Goal: Complete application form

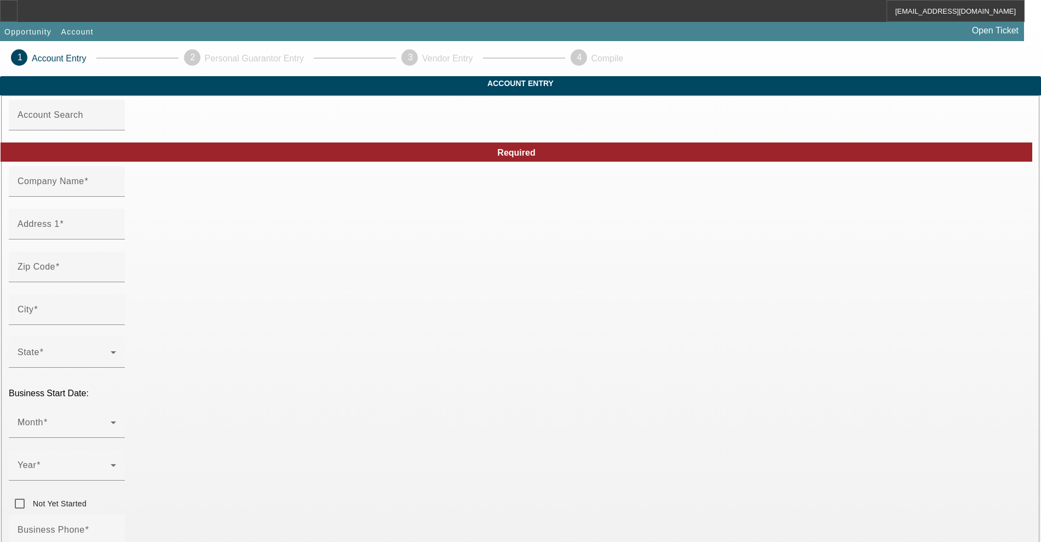
type input "Jupiter Equipment Finance"
type input "[STREET_ADDRESS]"
type input "33469"
type input "Tequesta"
type input "[PHONE_NUMBER]"
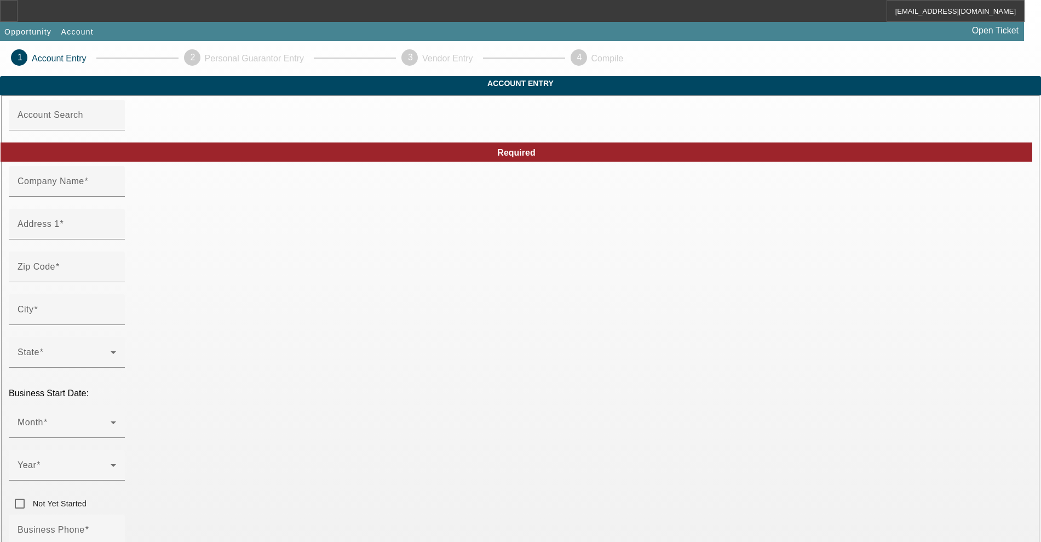
type input "Ste 202"
type input "[URL][DOMAIN_NAME]"
click at [116, 192] on input "Jupiter Equipment Finance" at bounding box center [67, 185] width 99 height 13
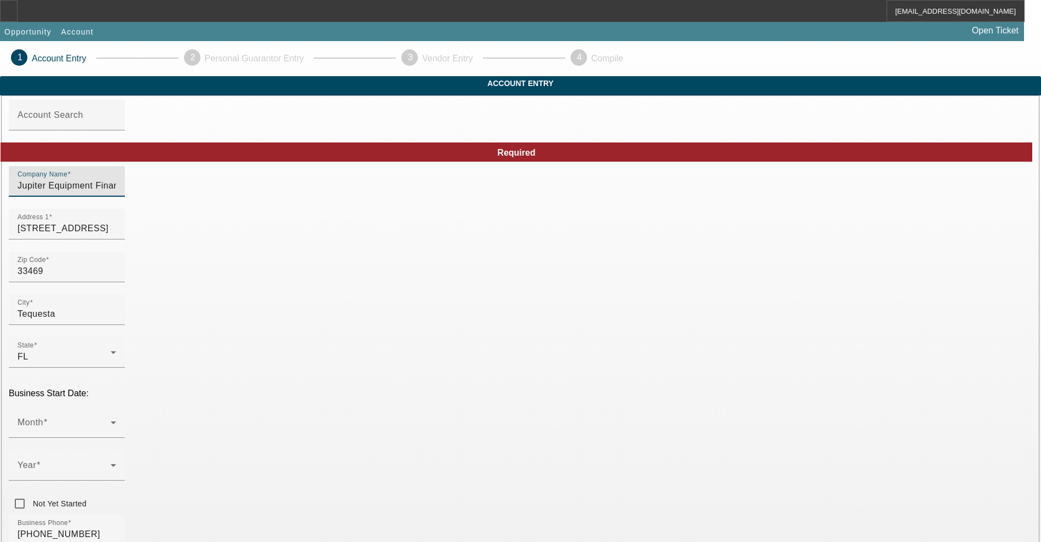
click at [116, 192] on input "Jupiter Equipment Finance" at bounding box center [67, 185] width 99 height 13
type input "Jupiter Financial Services, Inc"
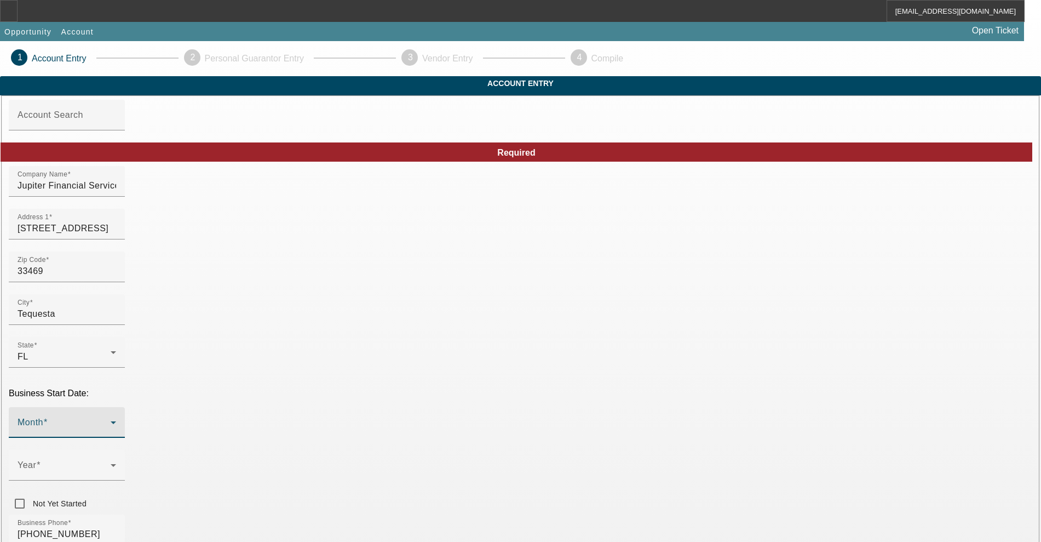
click at [111, 420] on span at bounding box center [64, 426] width 93 height 13
click at [239, 271] on span "September" at bounding box center [240, 274] width 45 height 13
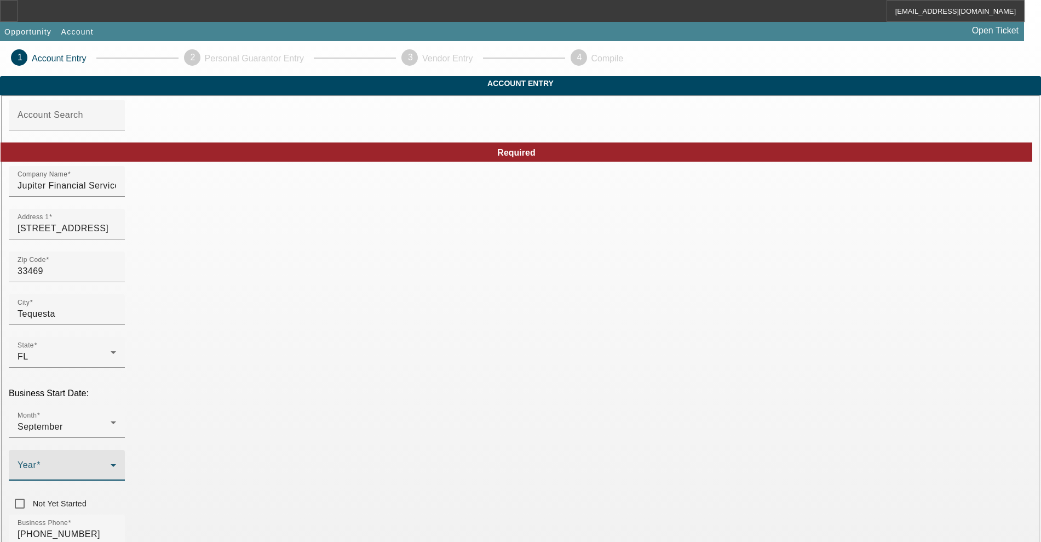
click at [111, 463] on span at bounding box center [64, 469] width 93 height 13
click at [392, 330] on mat-option "2014" at bounding box center [401, 332] width 64 height 26
click at [466, 514] on div "Business Phone [PHONE_NUMBER]" at bounding box center [521, 535] width 1024 height 43
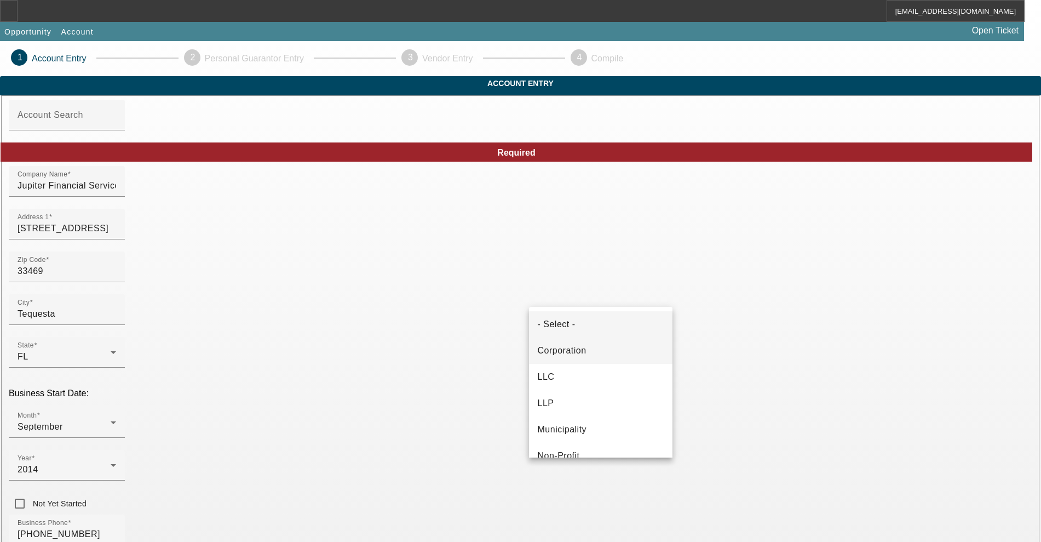
click at [567, 358] on mat-option "Corporation" at bounding box center [600, 350] width 143 height 26
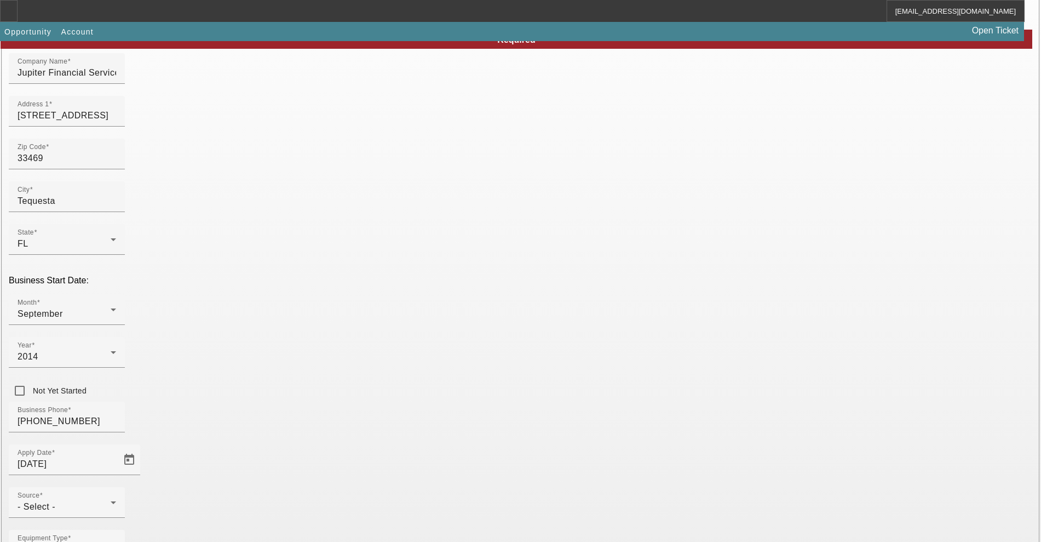
scroll to position [137, 0]
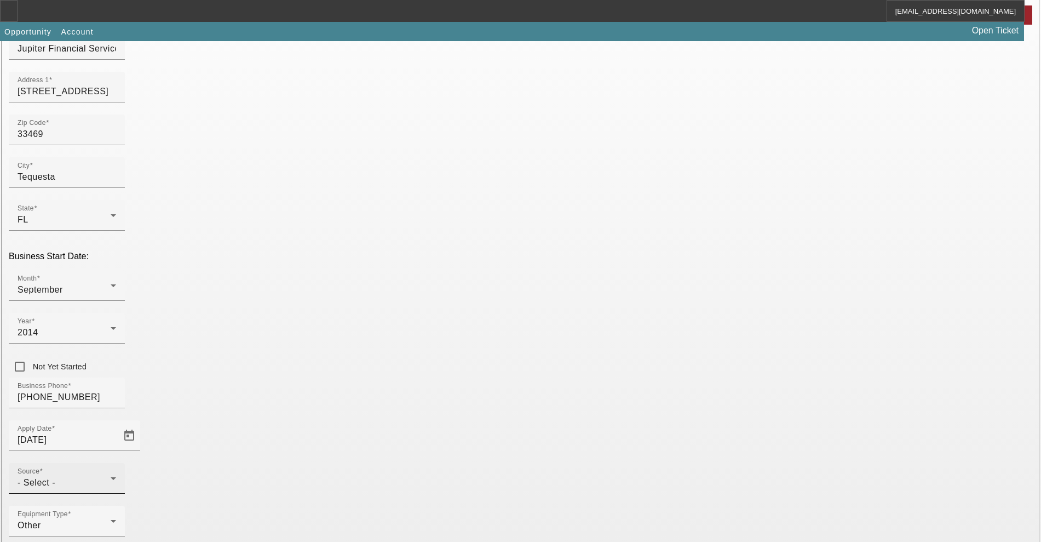
type input "471739723"
click at [111, 476] on div "- Select -" at bounding box center [64, 482] width 93 height 13
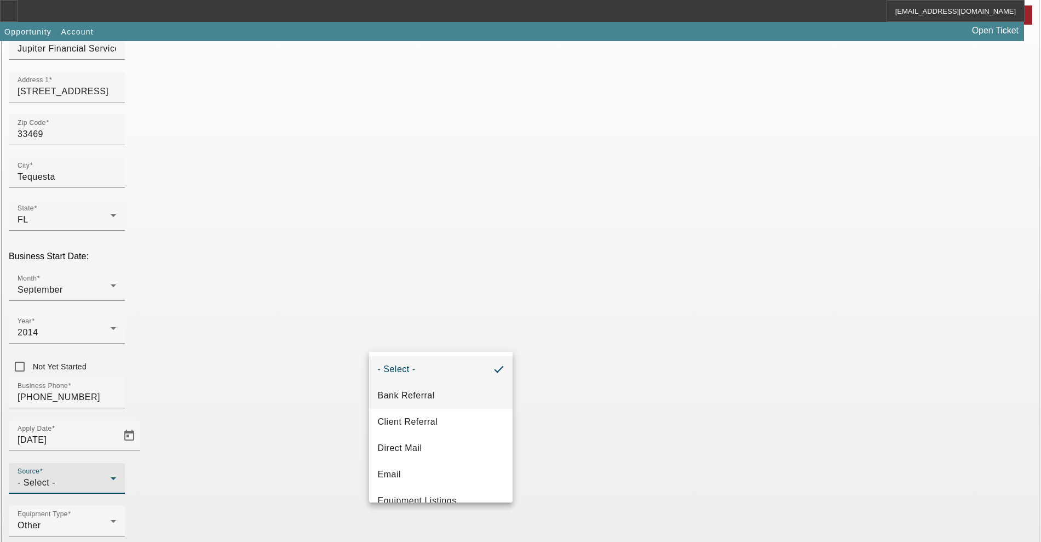
click at [431, 384] on mat-option "Bank Referral" at bounding box center [440, 395] width 143 height 26
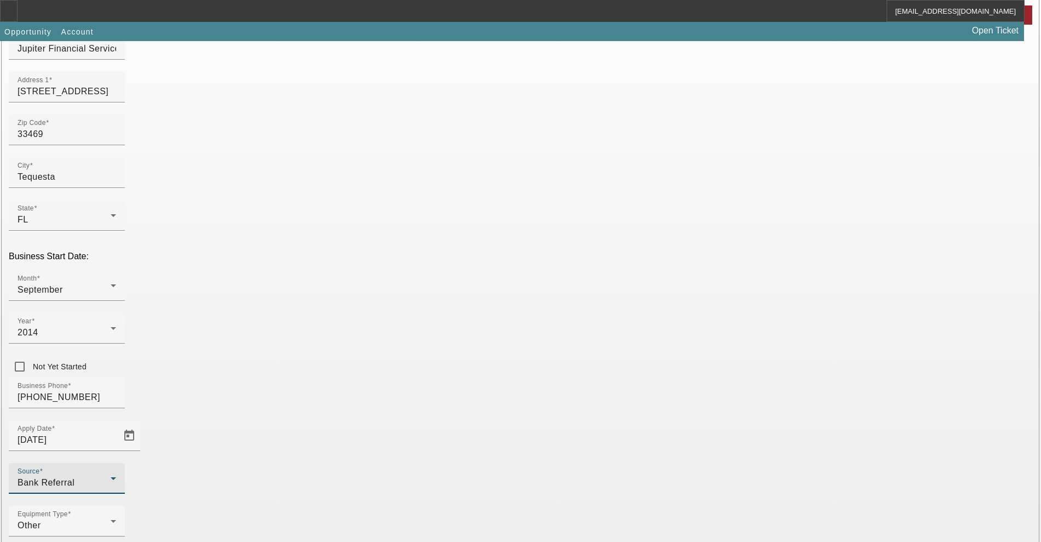
click at [480, 506] on div "Equipment Type Other" at bounding box center [521, 527] width 1024 height 43
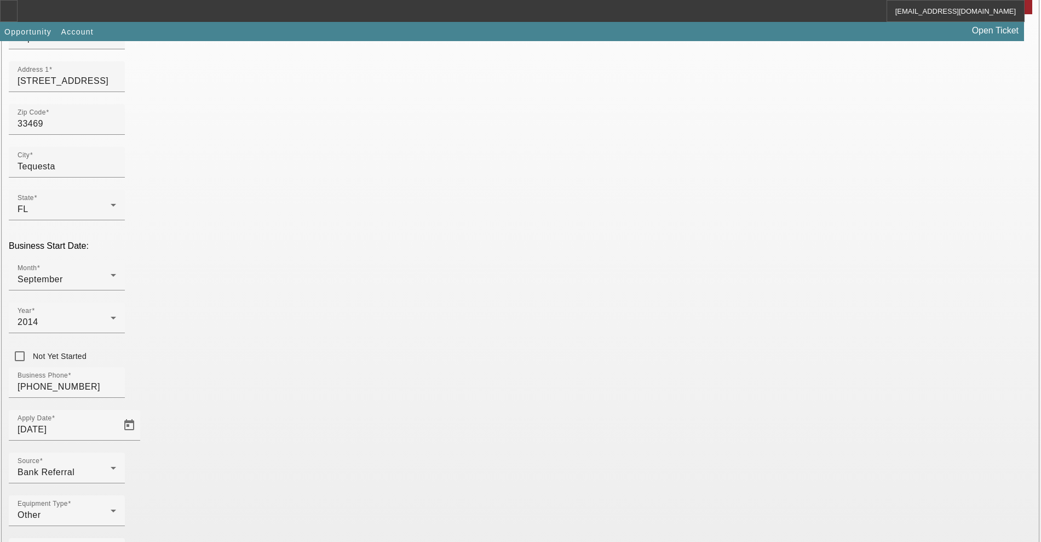
scroll to position [150, 0]
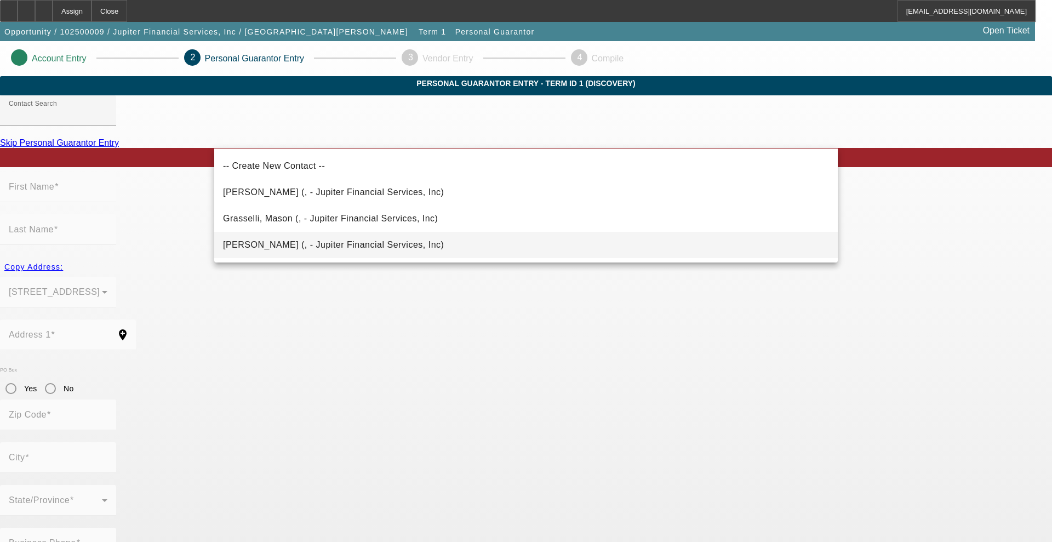
click at [298, 238] on span "[PERSON_NAME] (, - Jupiter Financial Services, Inc)" at bounding box center [333, 244] width 221 height 13
type input "[PERSON_NAME] (, - Jupiter Financial Services, Inc)"
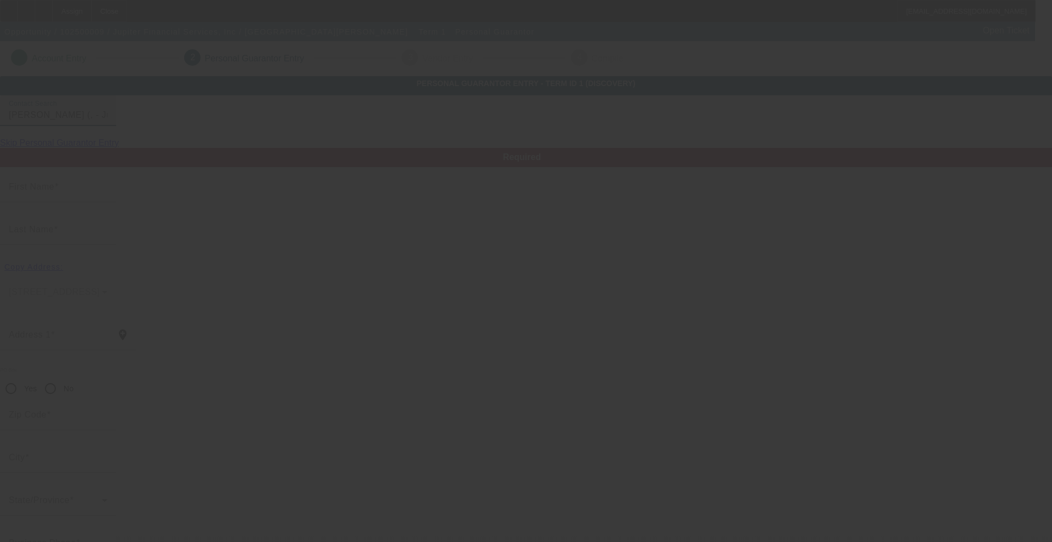
type input "[PERSON_NAME]"
radio input "true"
type input "[PHONE_NUMBER]"
type input "[EMAIL_ADDRESS][DOMAIN_NAME]"
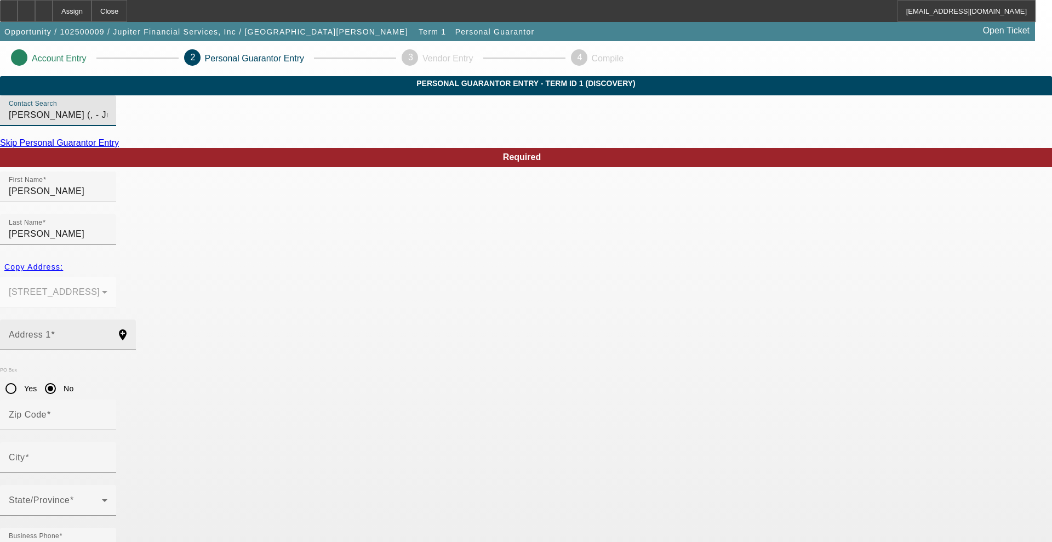
click at [51, 330] on mat-label "Address 1" at bounding box center [30, 334] width 42 height 9
click at [107, 332] on input "Address 1" at bounding box center [58, 338] width 99 height 13
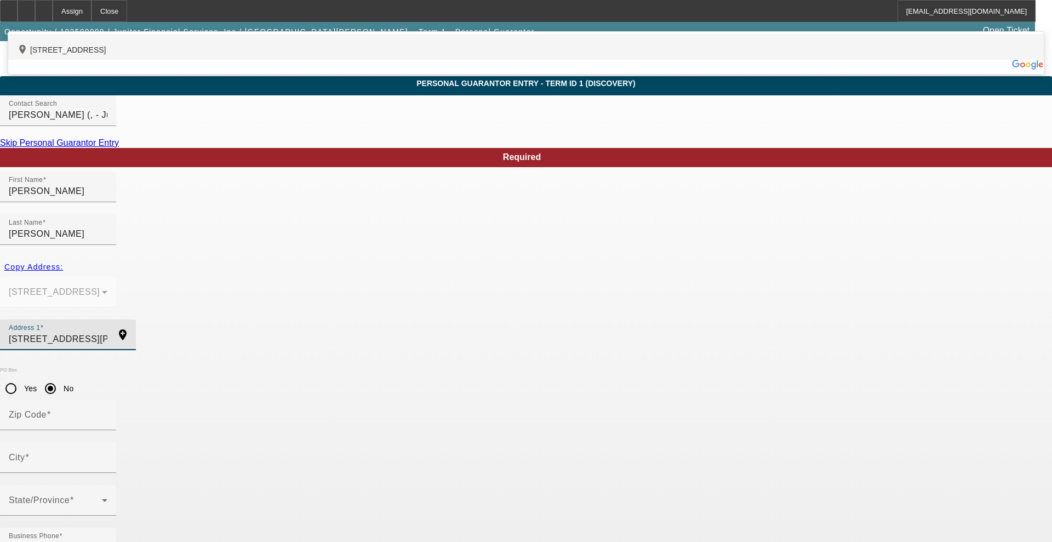
click at [365, 60] on div "add_location [STREET_ADDRESS]" at bounding box center [525, 47] width 1035 height 26
type input "[STREET_ADDRESS]"
type input "33469"
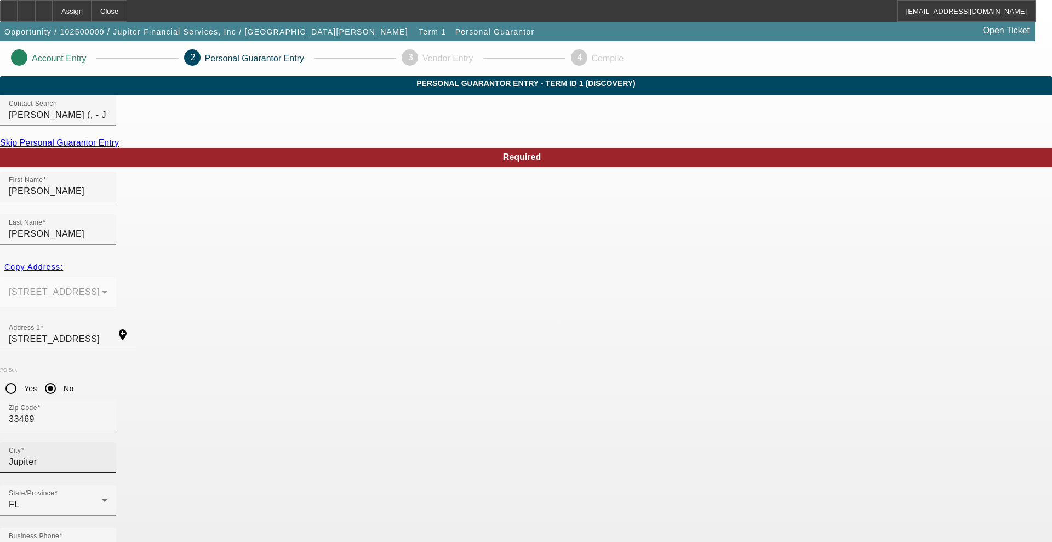
click at [107, 455] on input "Jupiter" at bounding box center [58, 461] width 99 height 13
drag, startPoint x: 302, startPoint y: 394, endPoint x: 53, endPoint y: 383, distance: 249.4
type input "Tequesta"
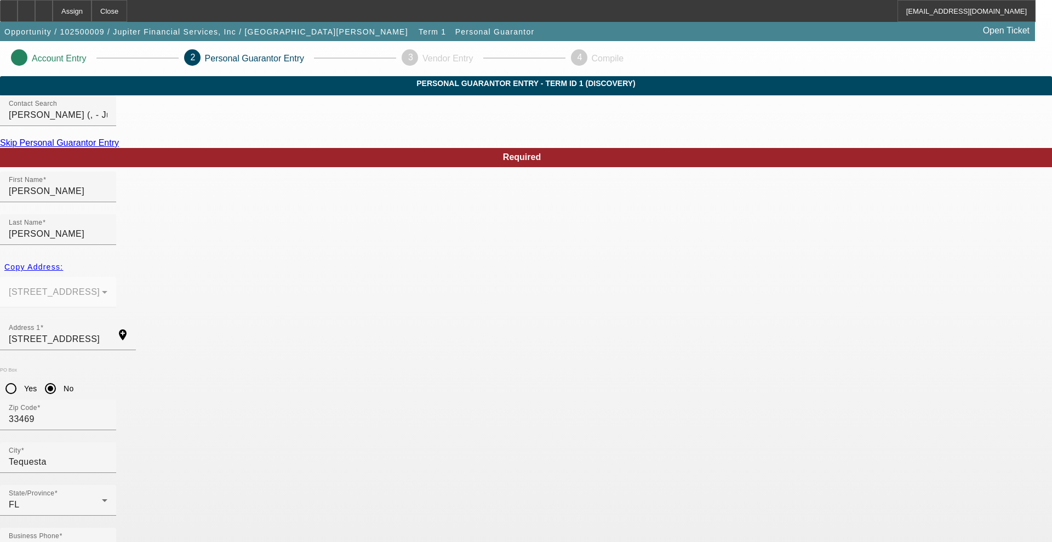
click at [284, 148] on div "Skip Personal Guarantor Entry" at bounding box center [526, 143] width 1052 height 10
click at [119, 147] on link "Skip Personal Guarantor Entry" at bounding box center [59, 142] width 119 height 9
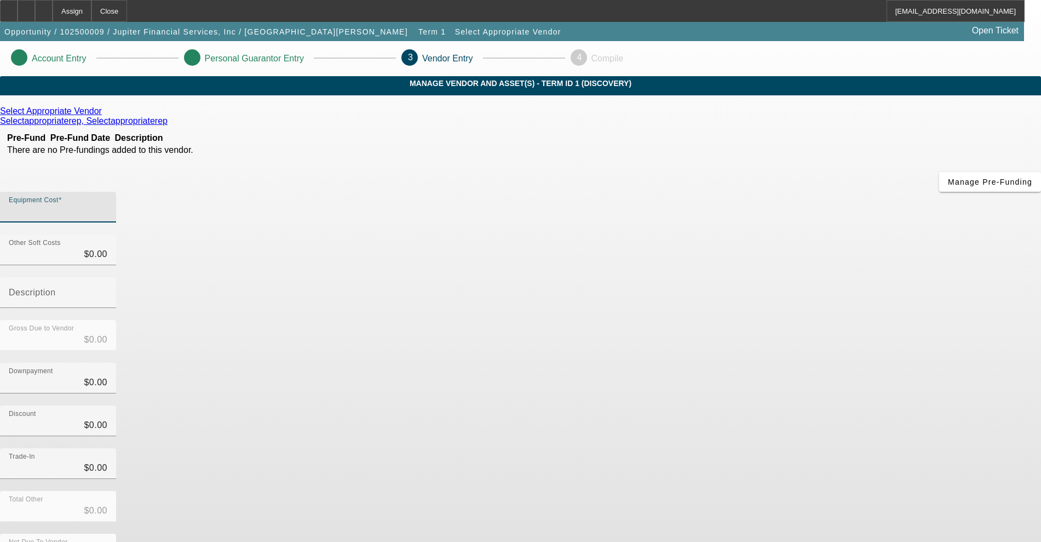
click at [107, 205] on input "Equipment Cost" at bounding box center [58, 211] width 99 height 13
type input "1"
type input "$1.00"
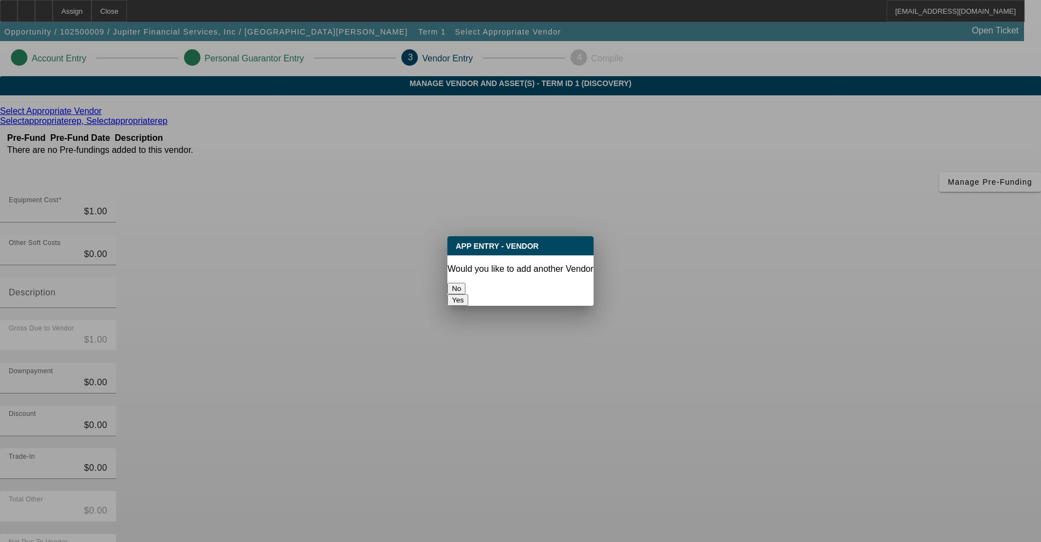
click at [466, 283] on button "No" at bounding box center [456, 289] width 18 height 12
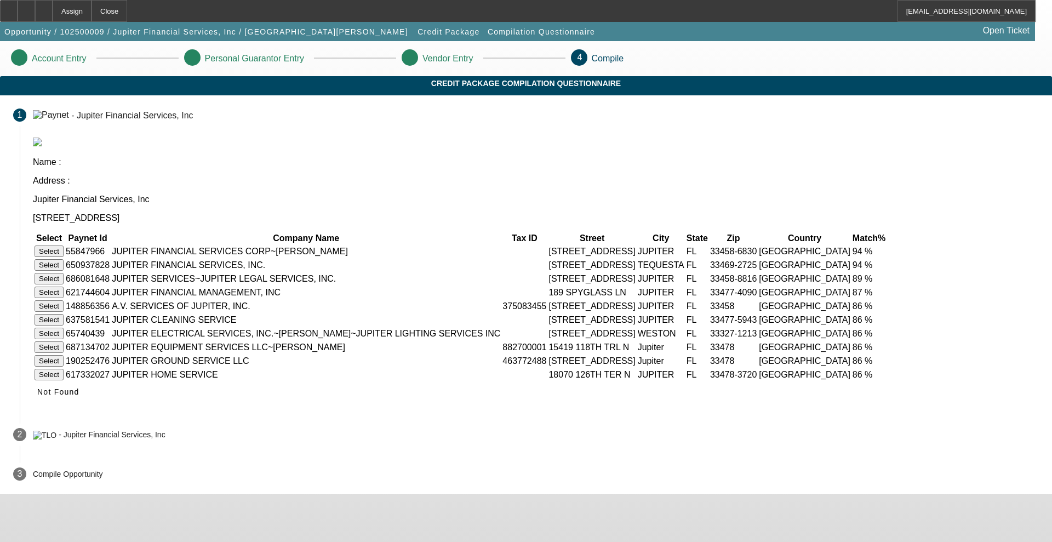
click at [64, 259] on button "Select" at bounding box center [49, 265] width 29 height 12
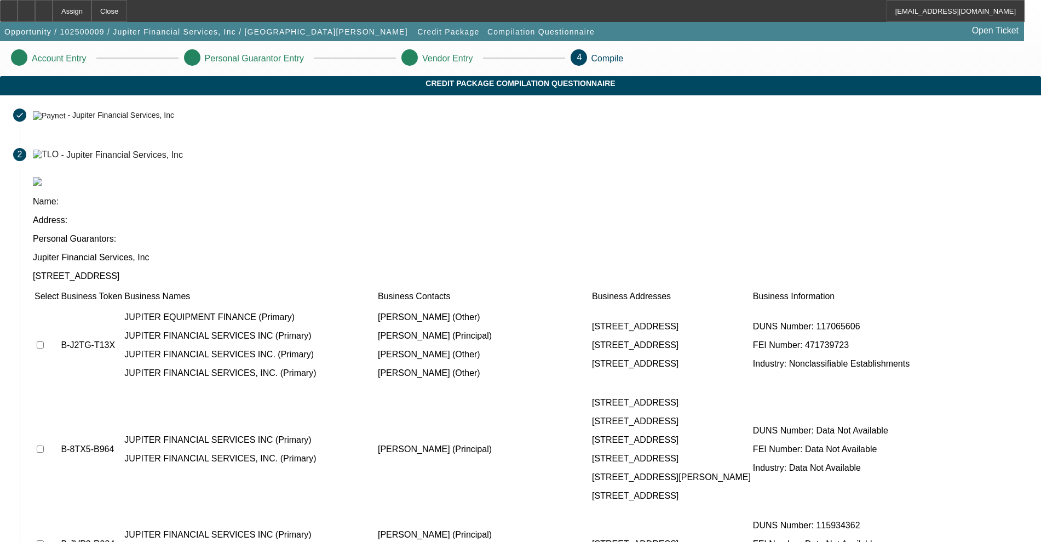
click at [59, 303] on td at bounding box center [46, 345] width 25 height 84
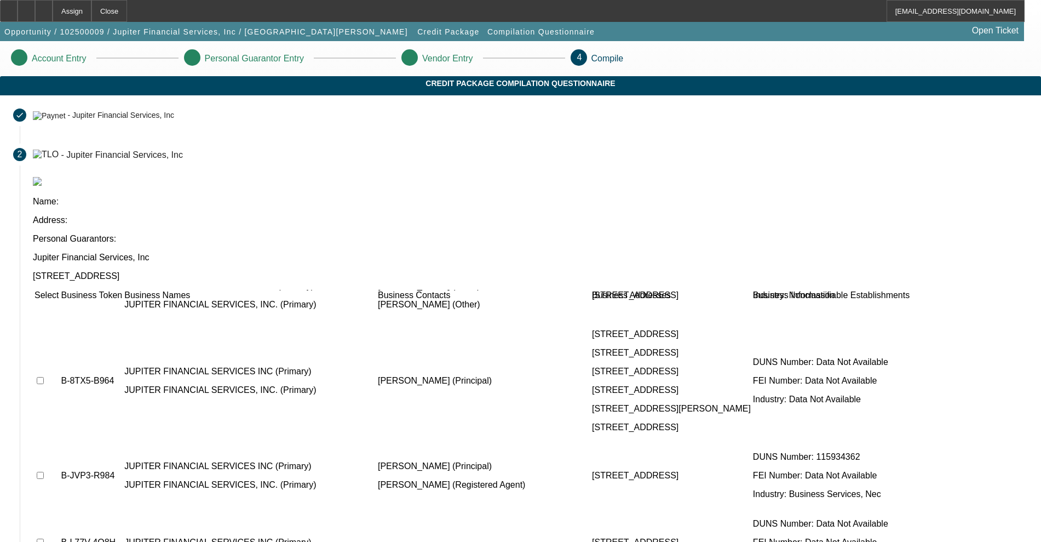
click at [44, 377] on input "checkbox" at bounding box center [40, 380] width 7 height 7
checkbox input "true"
click at [44, 472] on input "checkbox" at bounding box center [40, 475] width 7 height 7
checkbox input "true"
click at [44, 538] on input "checkbox" at bounding box center [40, 541] width 7 height 7
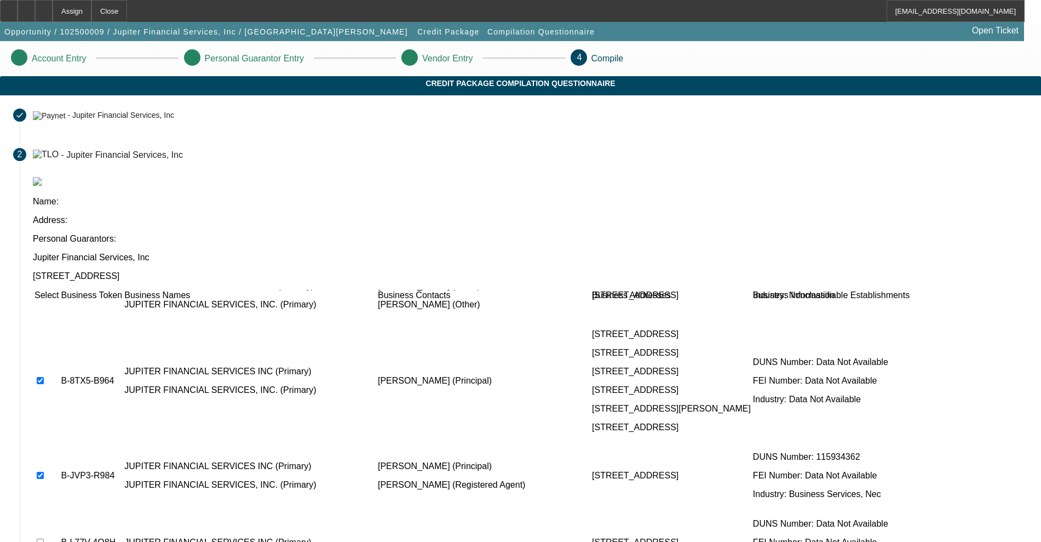
checkbox input "true"
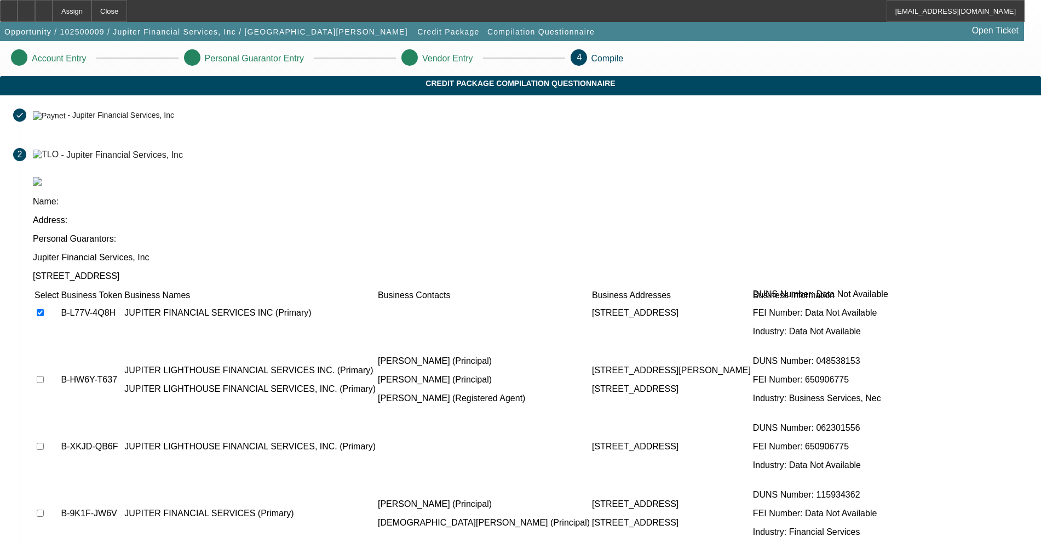
scroll to position [301, 0]
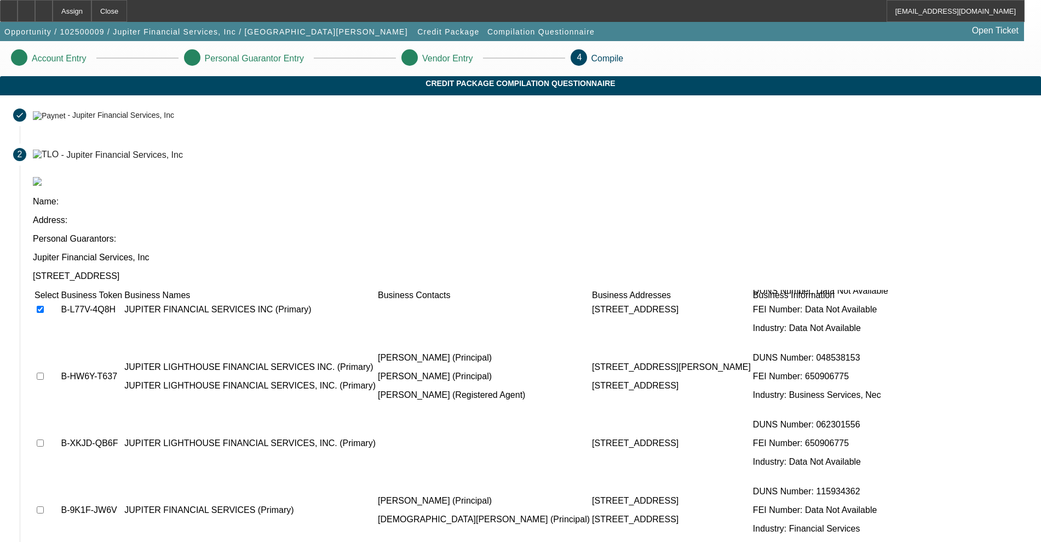
click at [44, 506] on input "checkbox" at bounding box center [40, 509] width 7 height 7
checkbox input "true"
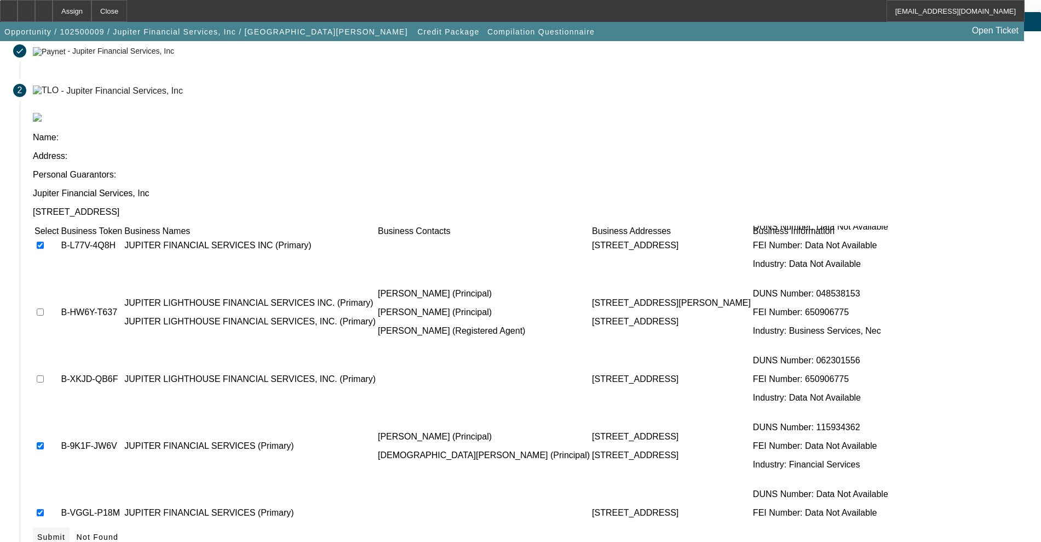
click at [65, 532] on span "Submit" at bounding box center [51, 536] width 28 height 9
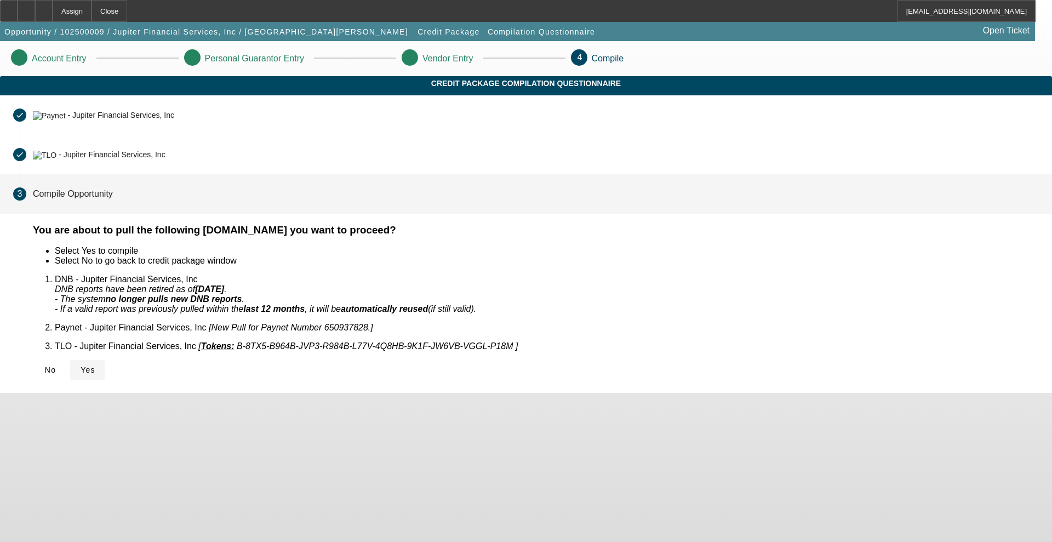
click at [95, 365] on span "Yes" at bounding box center [88, 369] width 15 height 9
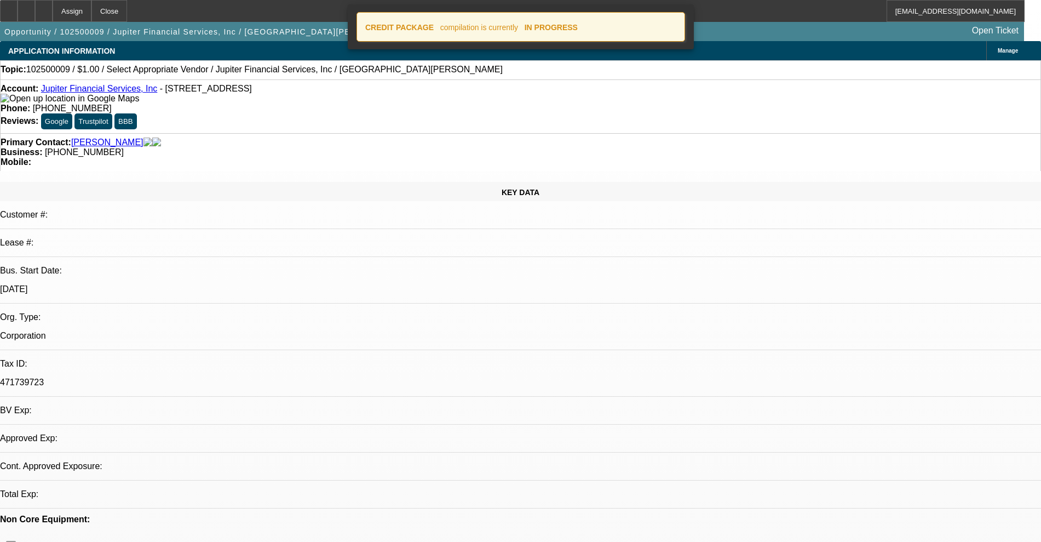
select select "0"
select select "2"
select select "0.1"
select select "4"
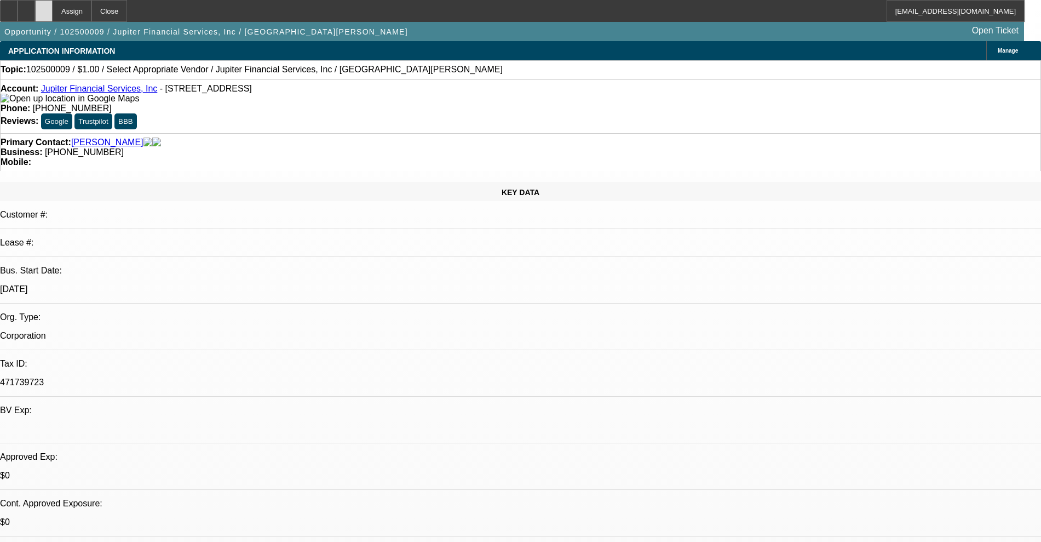
click at [53, 10] on div at bounding box center [44, 11] width 18 height 22
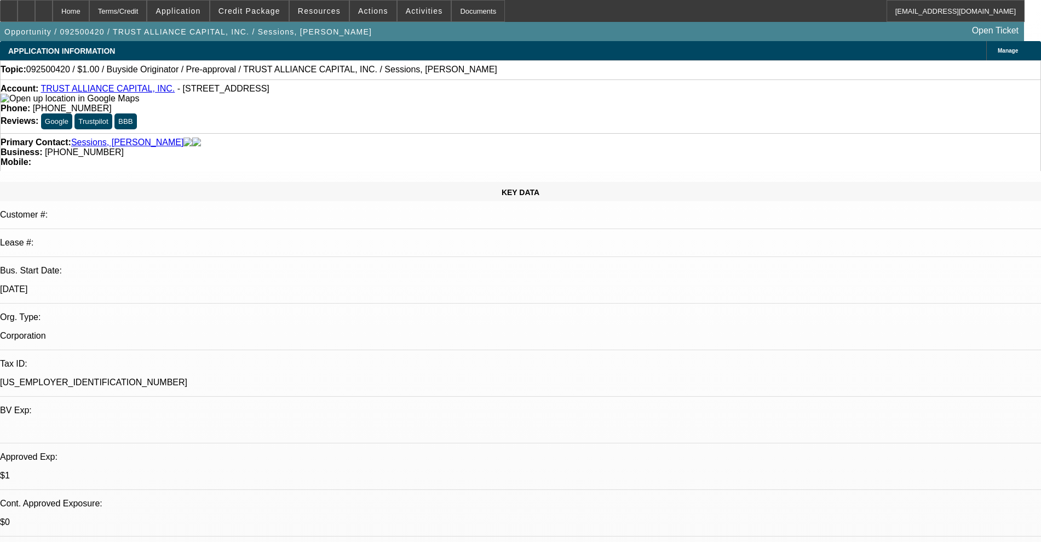
select select "0"
select select "2"
select select "0"
select select "6"
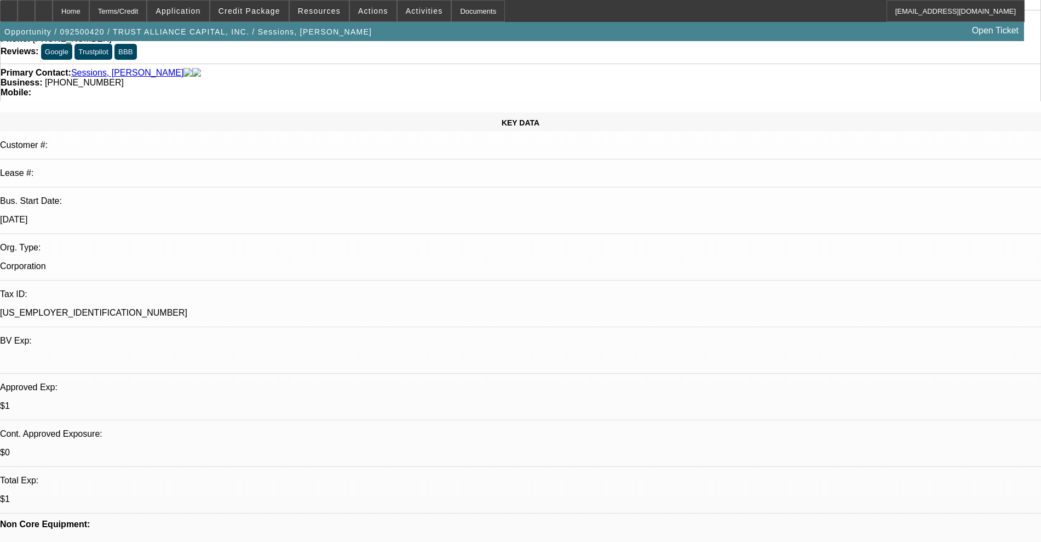
scroll to position [274, 0]
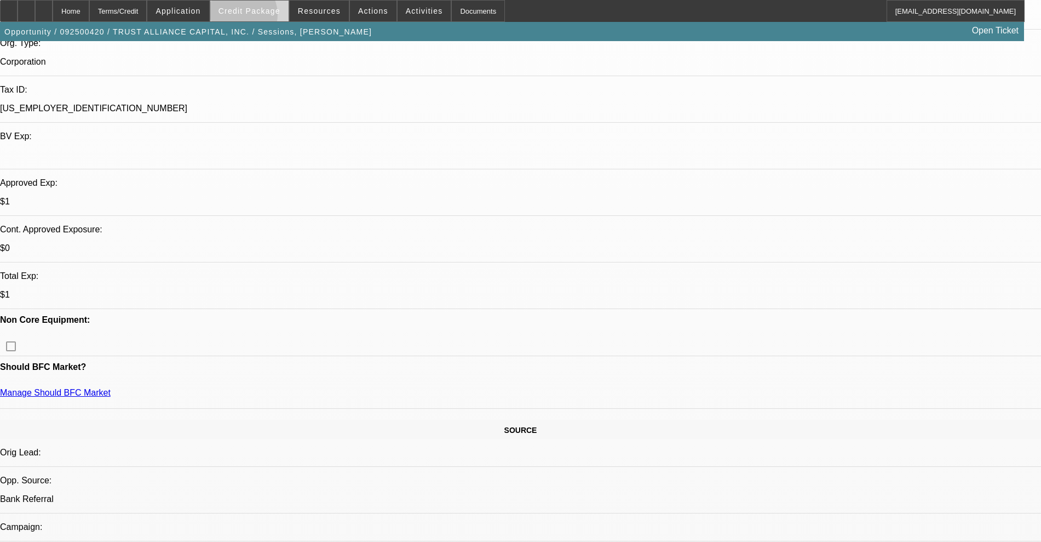
click at [254, 17] on span at bounding box center [249, 11] width 78 height 26
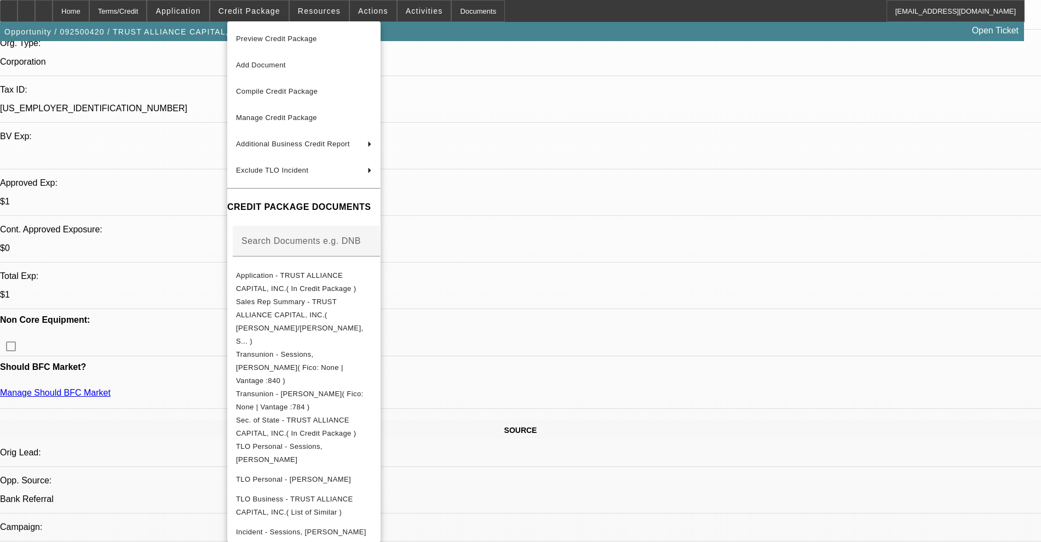
click at [176, 321] on div at bounding box center [520, 271] width 1041 height 542
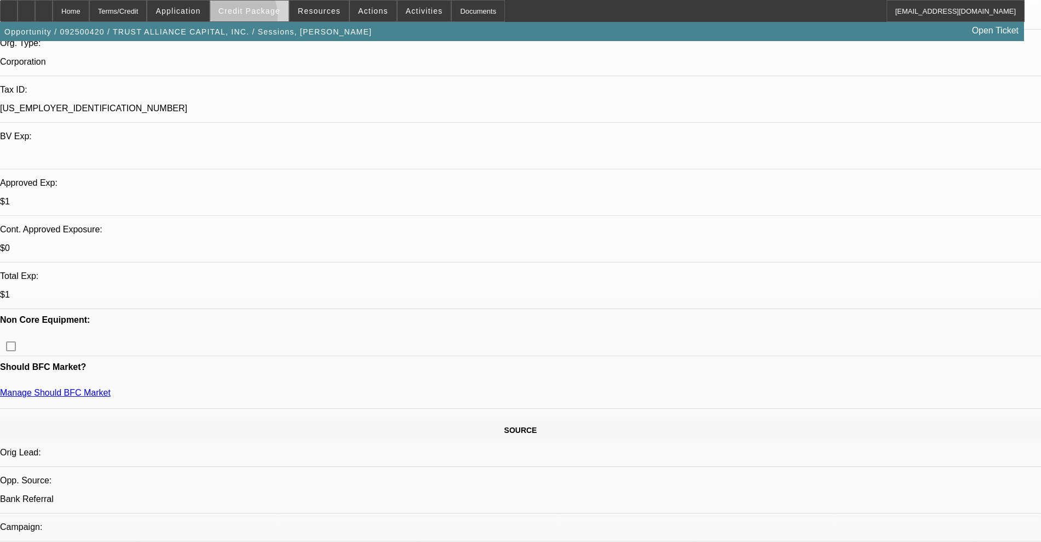
click at [251, 18] on span at bounding box center [249, 11] width 78 height 26
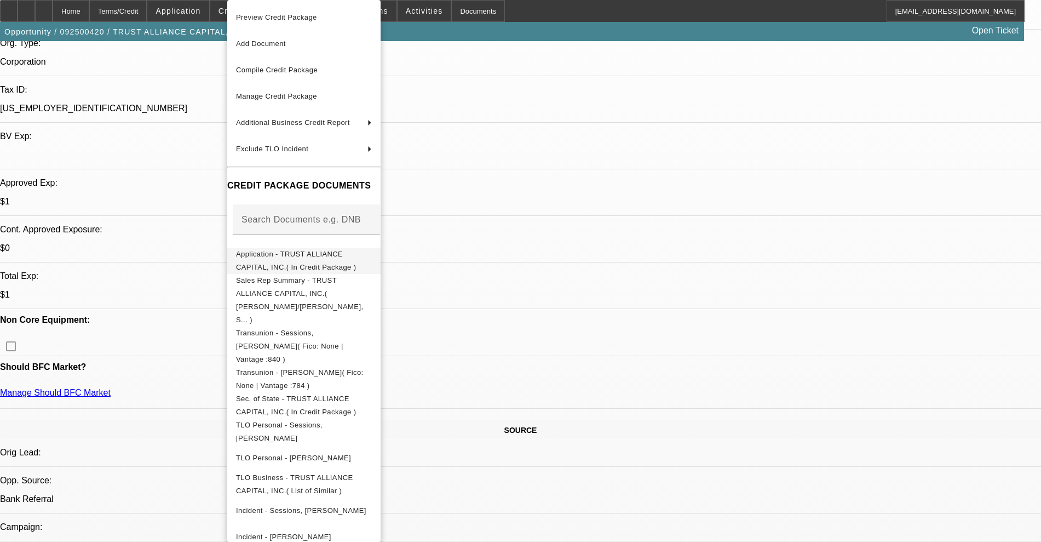
click at [279, 252] on span "Application - TRUST ALLIANCE CAPITAL, INC.( In Credit Package )" at bounding box center [296, 260] width 120 height 21
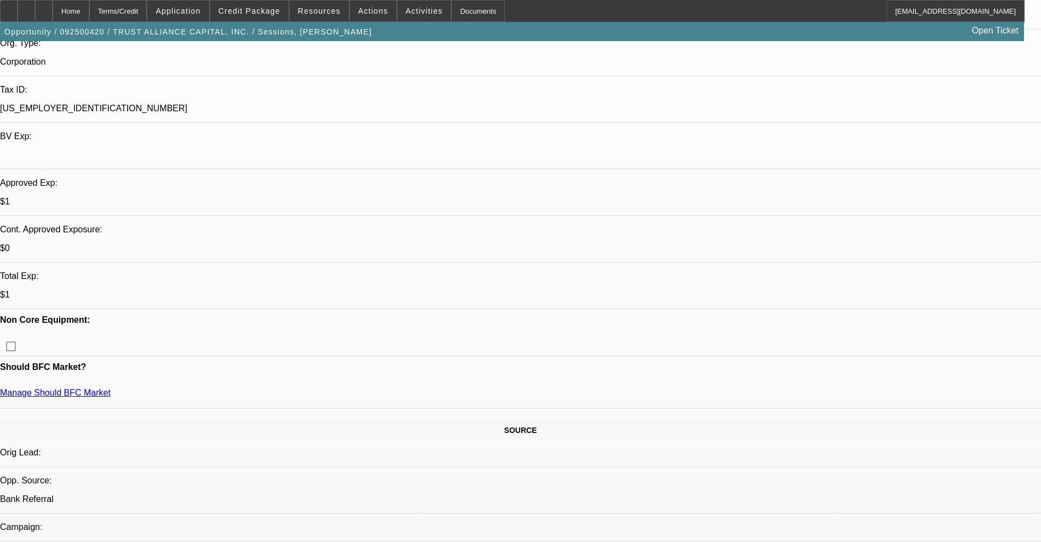
scroll to position [0, 0]
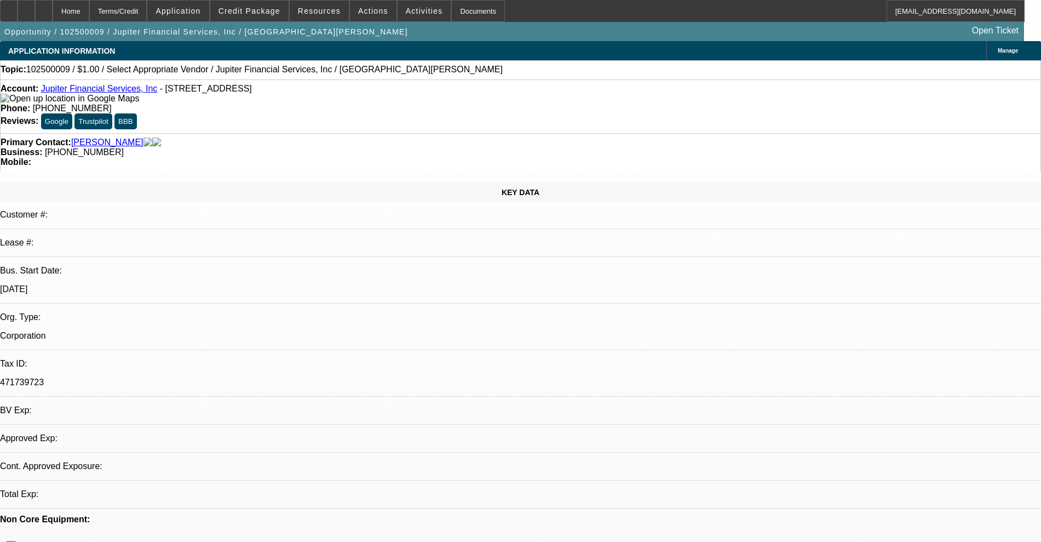
select select "0"
select select "2"
select select "0.1"
select select "4"
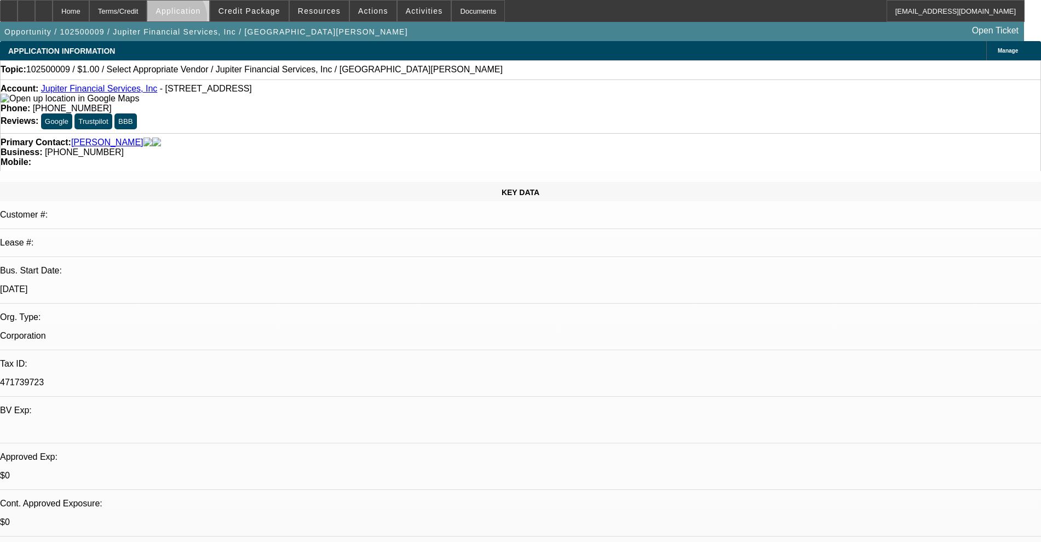
click at [203, 20] on span at bounding box center [177, 11] width 61 height 26
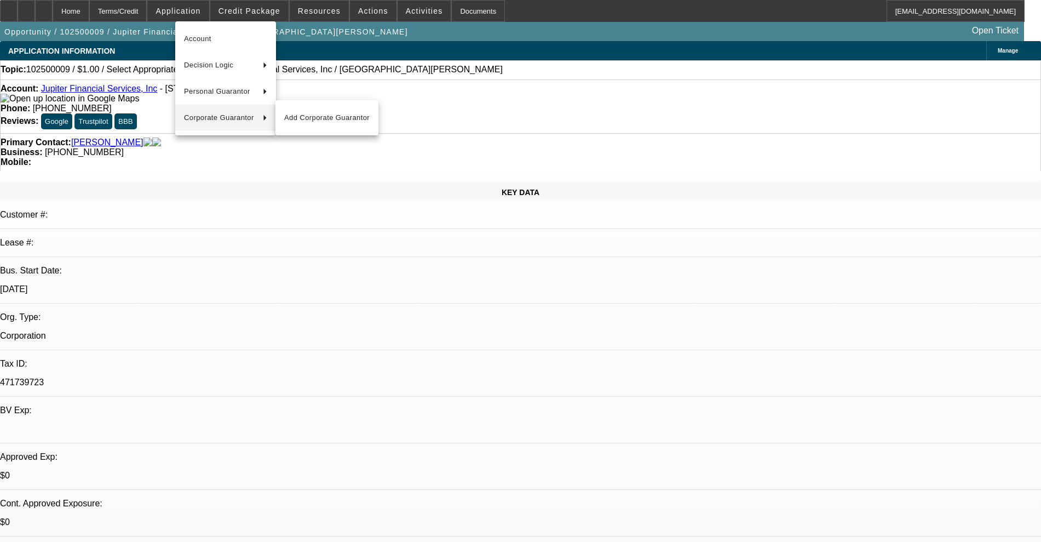
click at [220, 167] on div at bounding box center [520, 271] width 1041 height 542
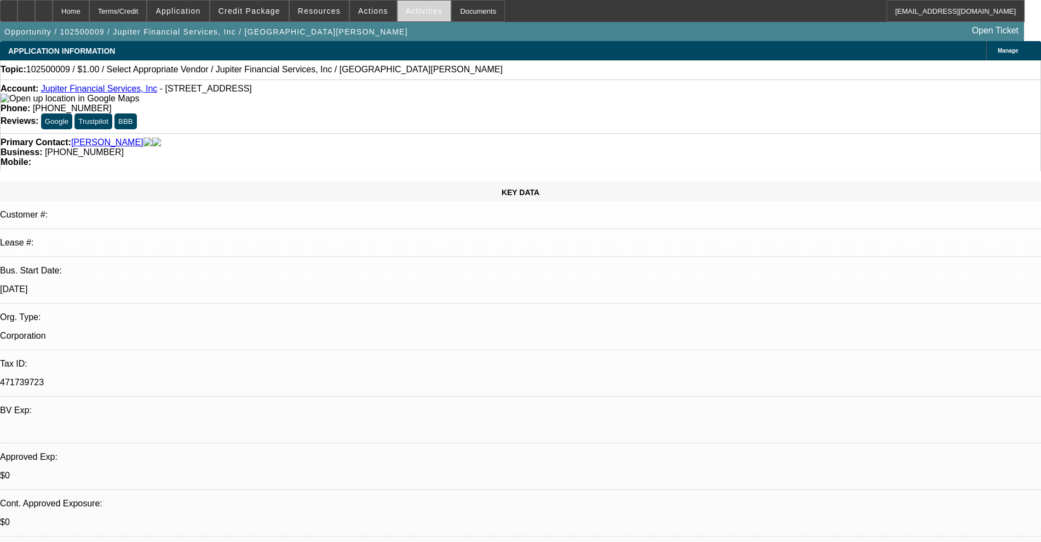
click at [398, 4] on span at bounding box center [425, 11] width 54 height 26
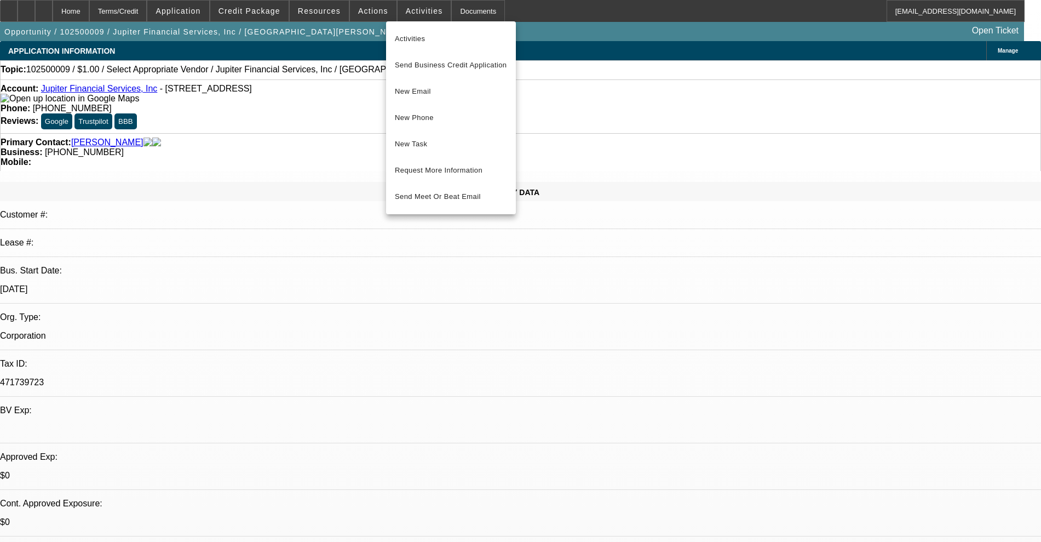
click at [378, 15] on div at bounding box center [520, 271] width 1041 height 542
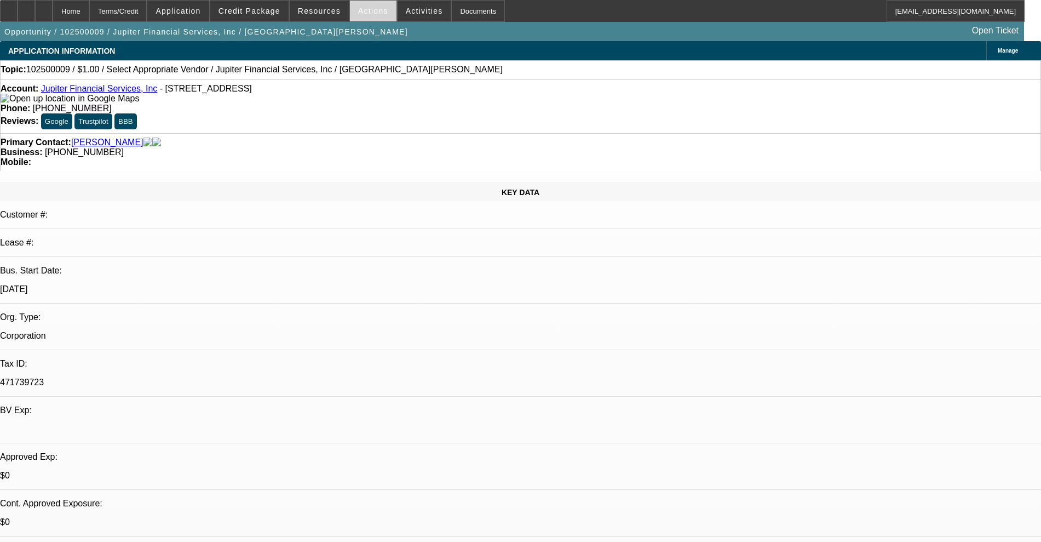
click at [366, 10] on span "Actions" at bounding box center [373, 11] width 30 height 9
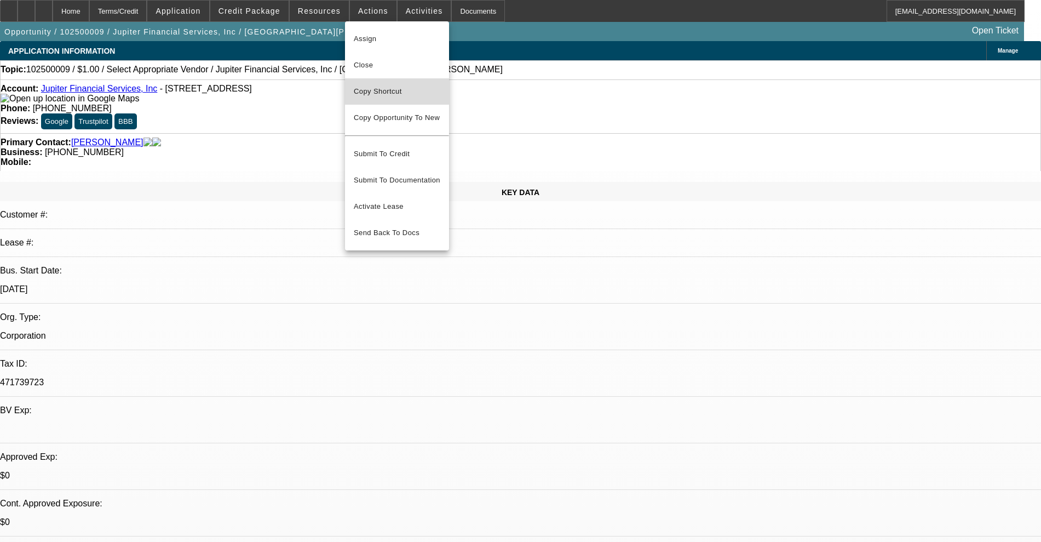
click at [382, 83] on button "Copy Shortcut" at bounding box center [397, 91] width 104 height 26
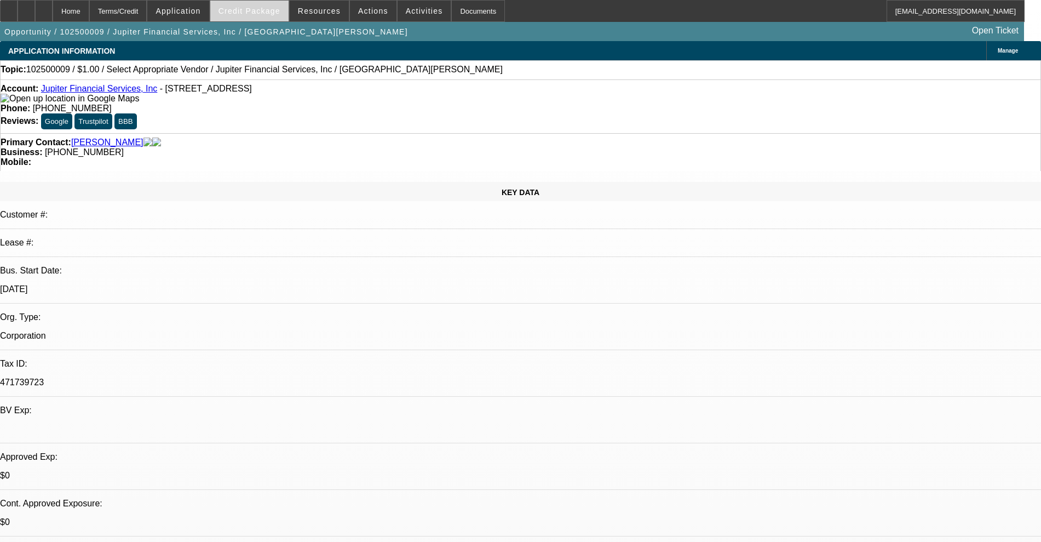
click at [262, 7] on span "Credit Package" at bounding box center [250, 11] width 62 height 9
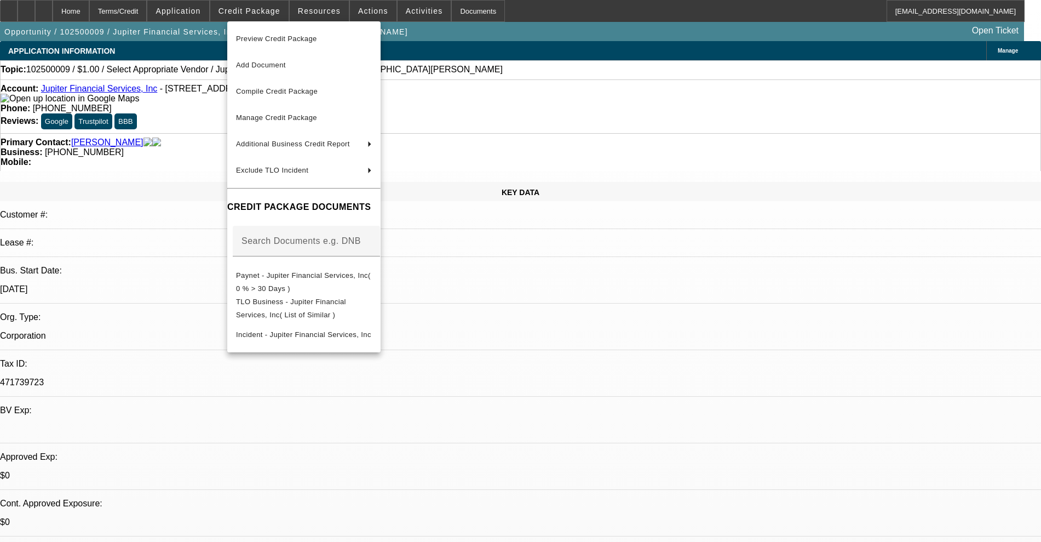
click at [47, 13] on div at bounding box center [520, 271] width 1041 height 542
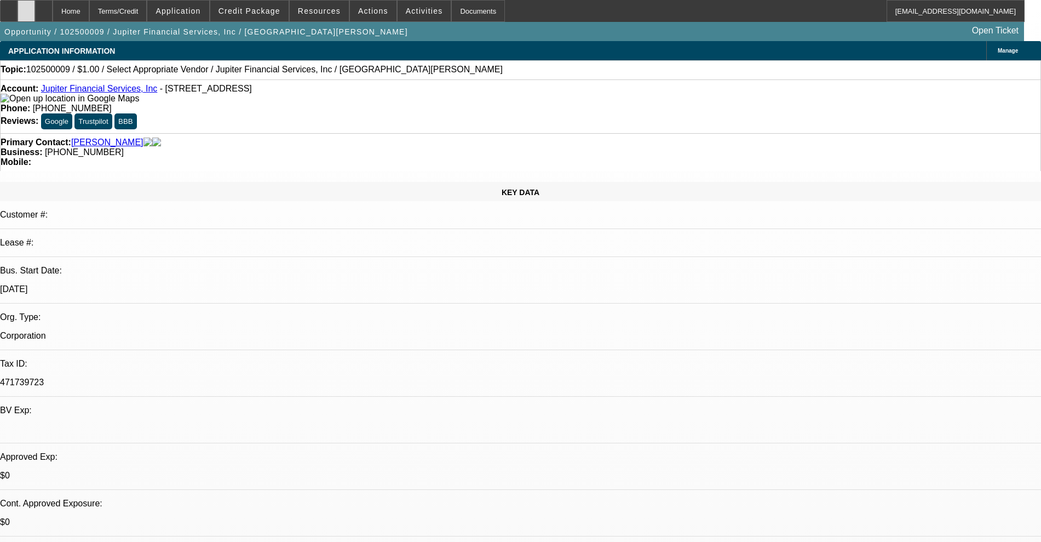
click at [26, 7] on icon at bounding box center [26, 7] width 0 height 0
click at [371, 13] on span "Actions" at bounding box center [373, 11] width 30 height 9
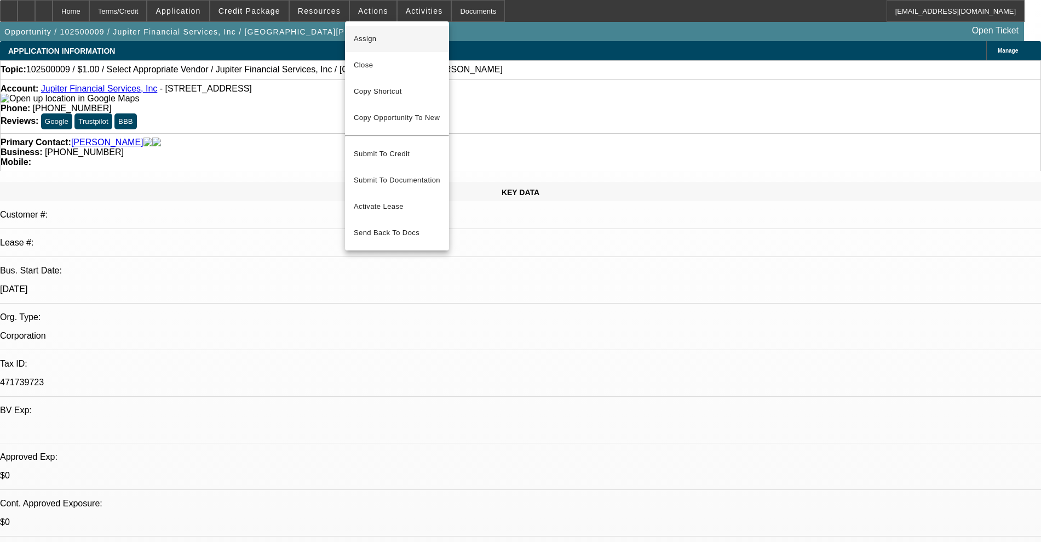
click at [366, 32] on span "Assign" at bounding box center [397, 38] width 87 height 13
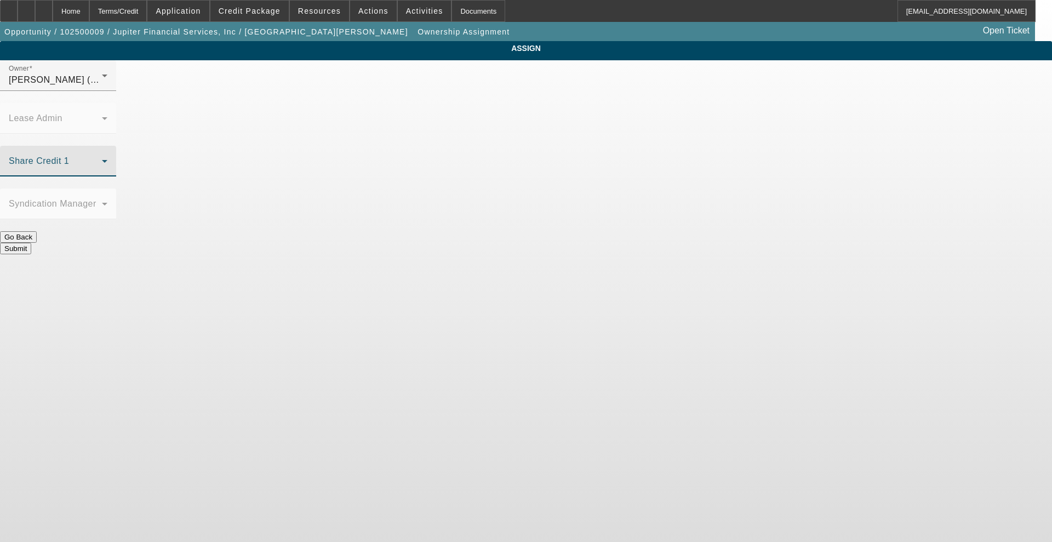
click at [102, 159] on span at bounding box center [55, 165] width 93 height 13
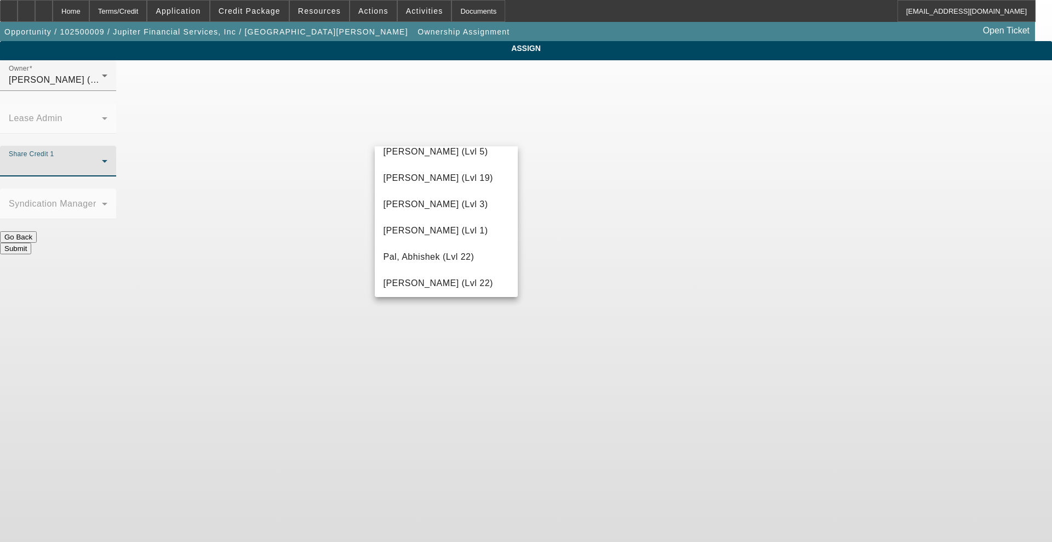
scroll to position [1095, 0]
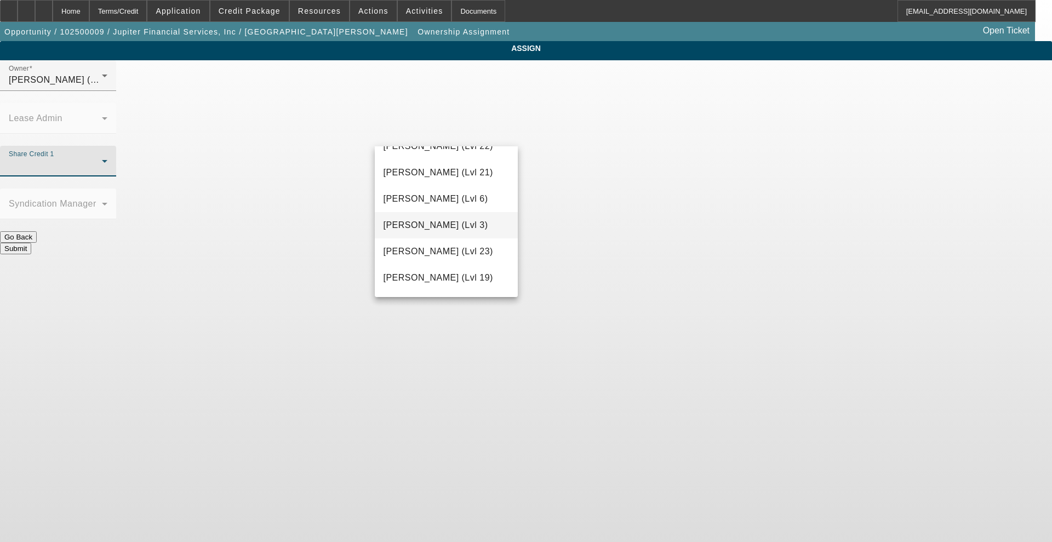
click at [445, 226] on span "Richards, Stephanie (Lvl 3)" at bounding box center [435, 225] width 105 height 13
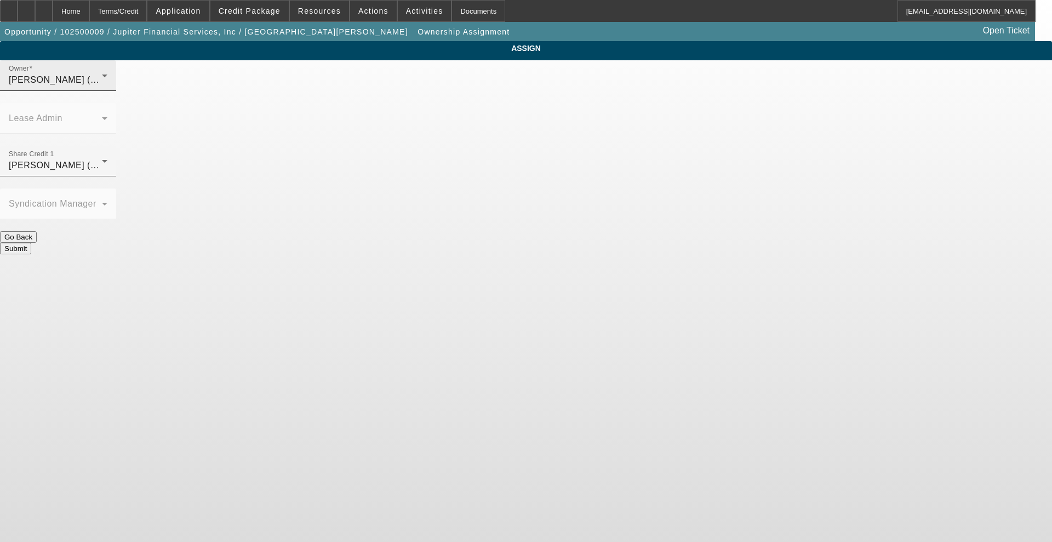
click at [107, 84] on div "Owner Richards, Stephanie (Lvl 3)" at bounding box center [58, 75] width 99 height 31
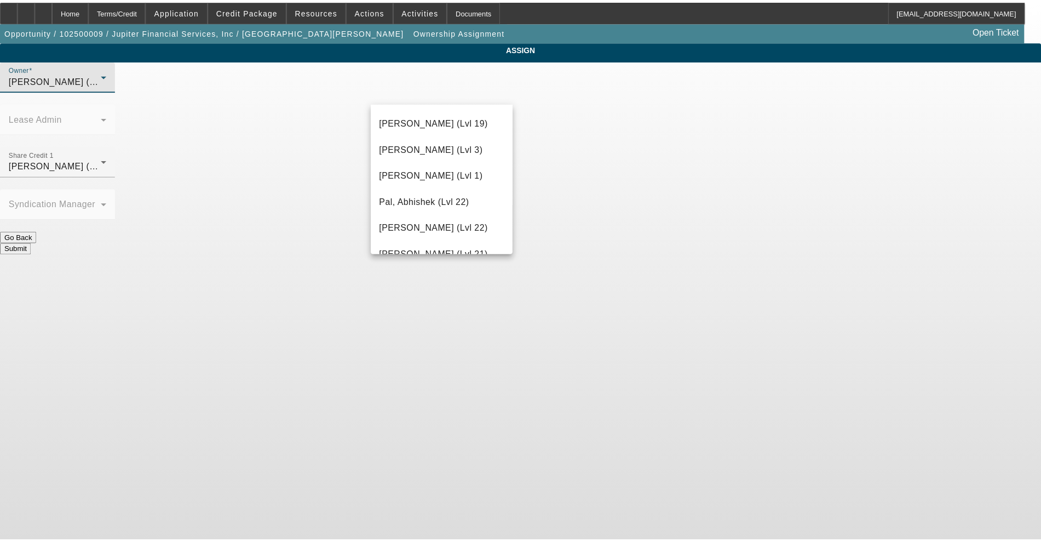
scroll to position [990, 0]
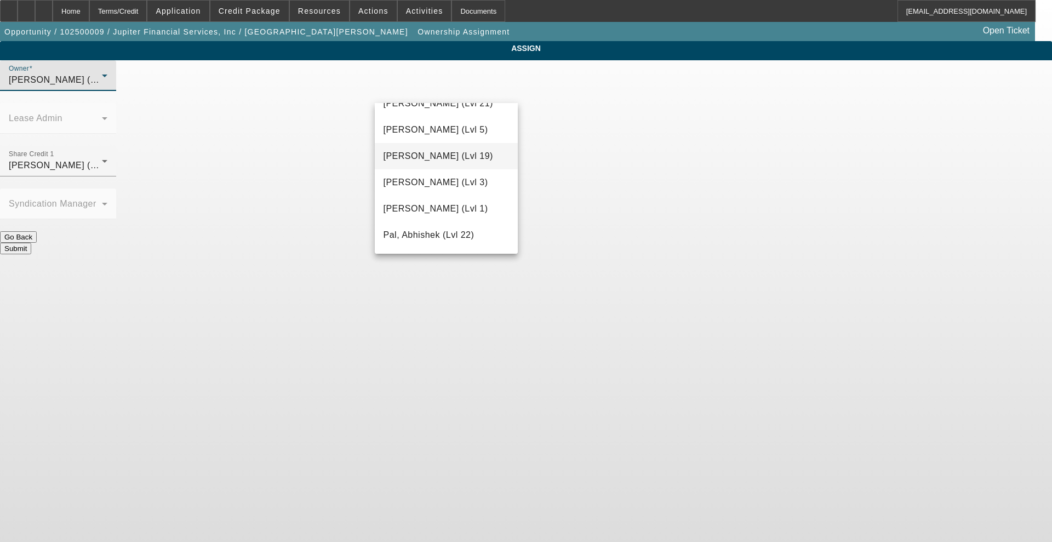
click at [434, 163] on span "O'Connor, Kevin (Lvl 19)" at bounding box center [438, 156] width 110 height 13
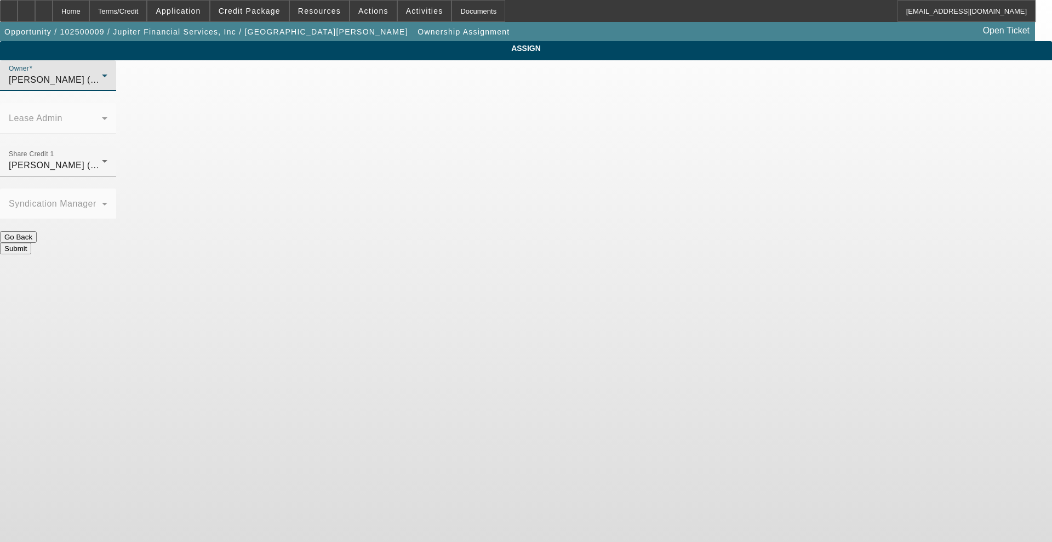
click at [31, 243] on button "Submit" at bounding box center [15, 249] width 31 height 12
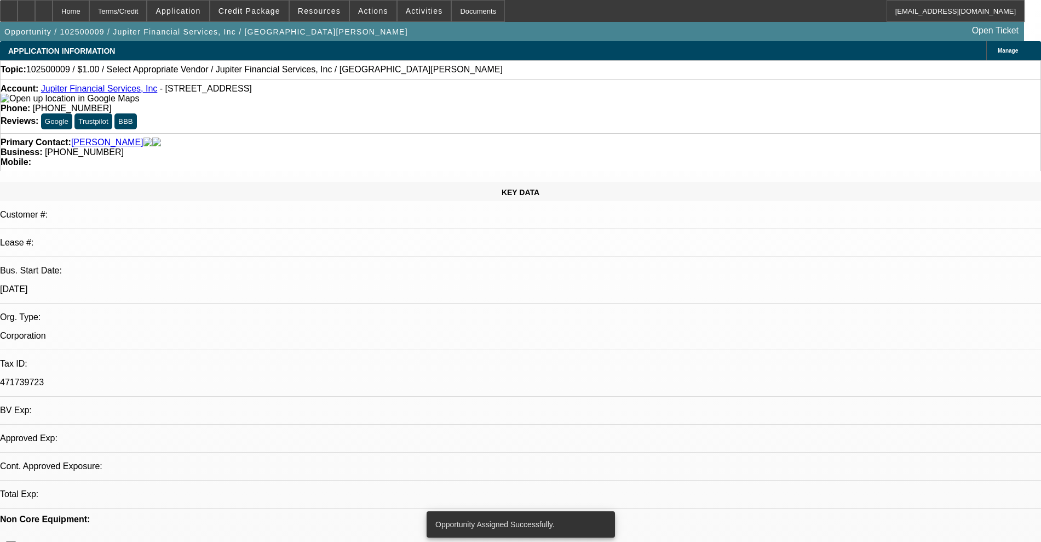
select select "0"
select select "2"
select select "0.1"
select select "4"
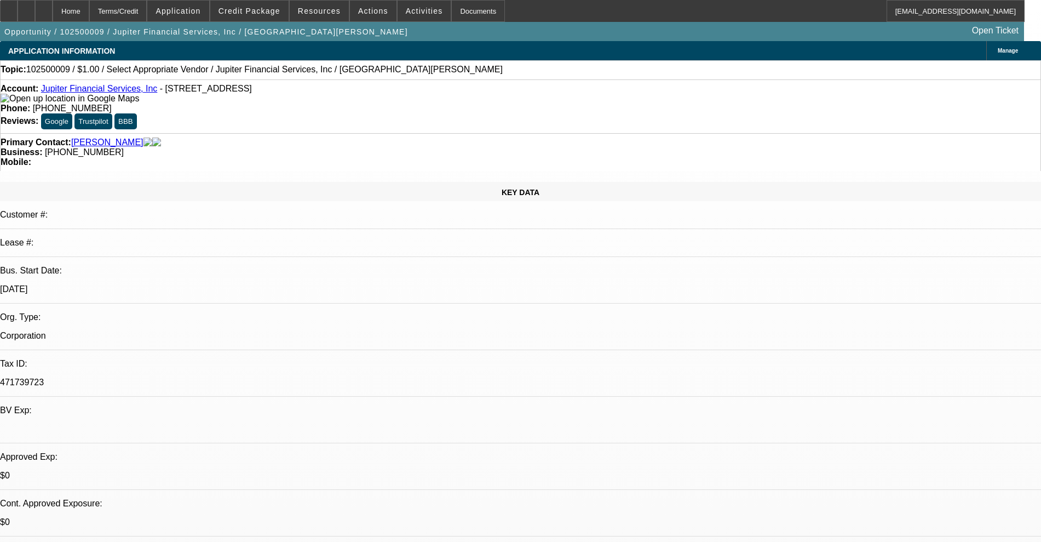
click at [51, 70] on span "102500009 / $1.00 / Select Appropriate Vendor / Jupiter Financial Services, Inc…" at bounding box center [264, 70] width 477 height 10
copy span "102500009"
